Goal: Transaction & Acquisition: Purchase product/service

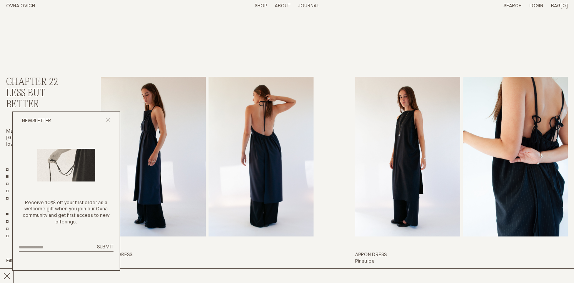
click at [106, 118] on line "Close popup" at bounding box center [108, 120] width 4 height 4
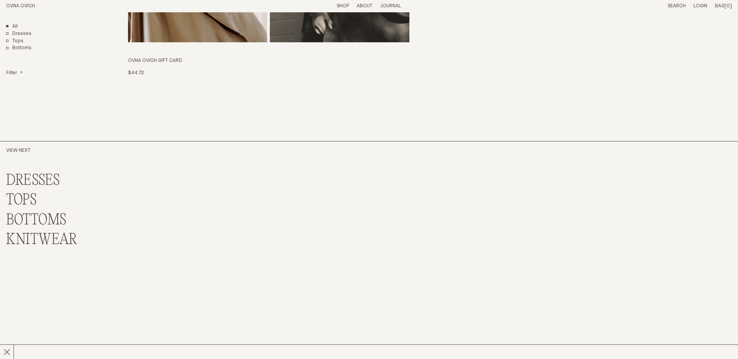
scroll to position [2292, 0]
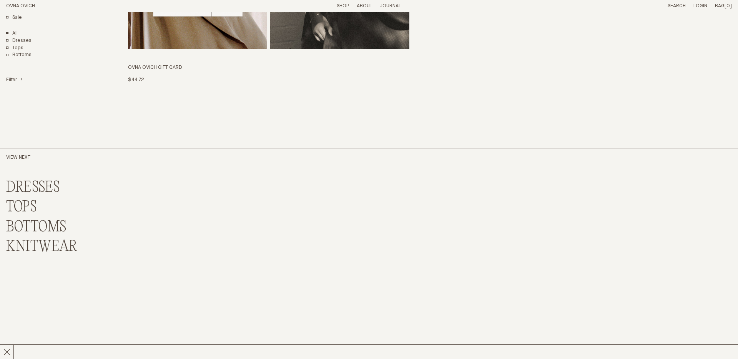
click at [27, 204] on link "TOPS" at bounding box center [21, 207] width 31 height 17
